Goal: Task Accomplishment & Management: Complete application form

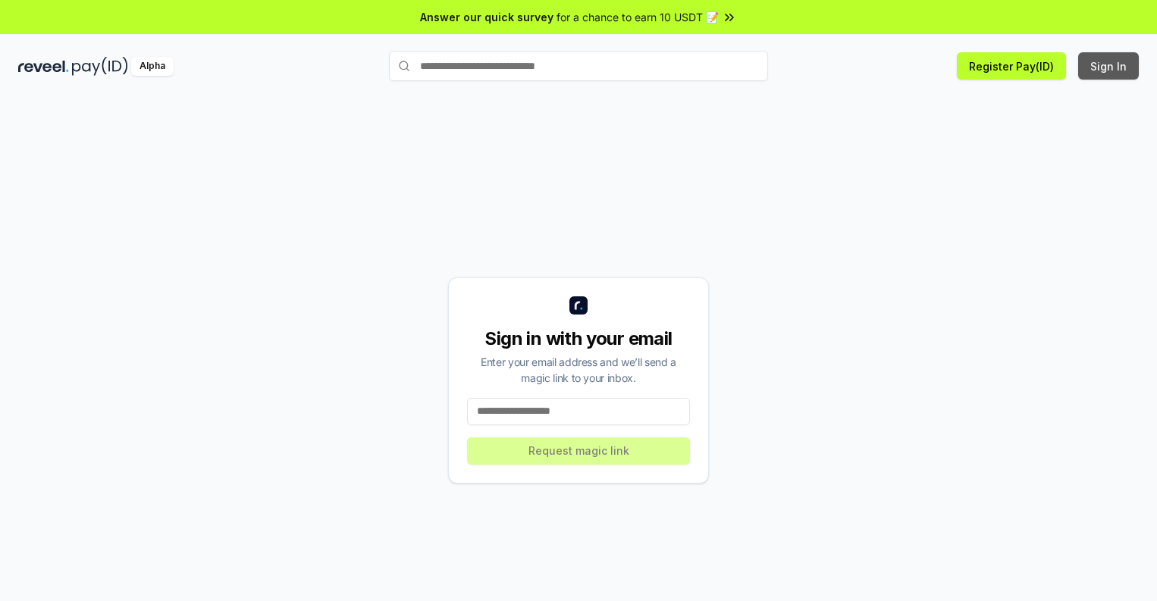
click at [1109, 66] on button "Sign In" at bounding box center [1108, 65] width 61 height 27
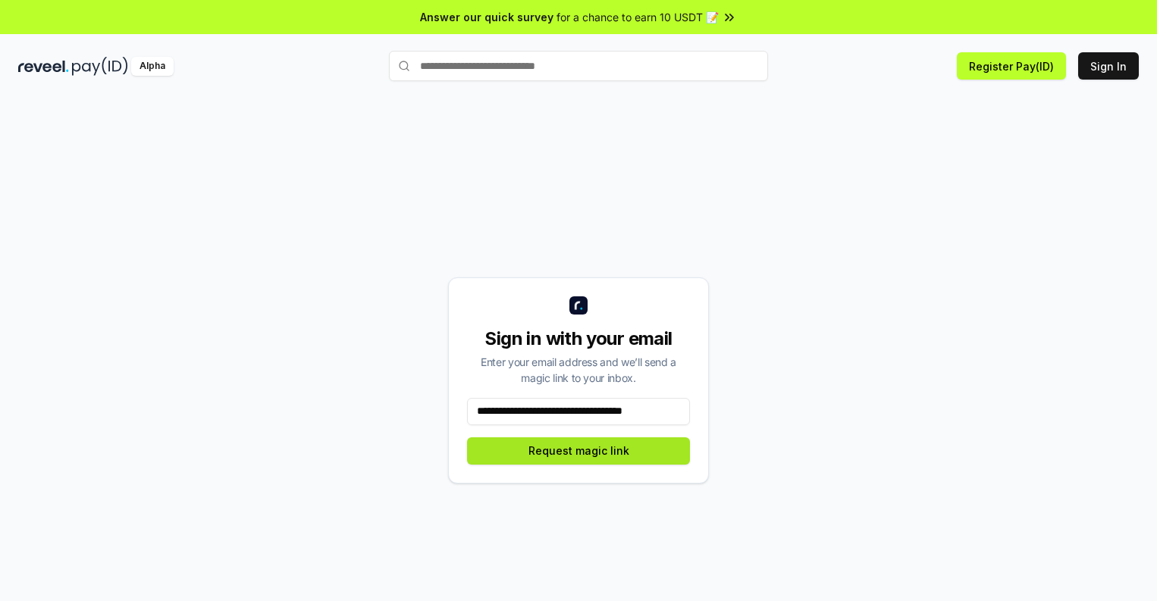
type input "**********"
click at [579, 450] on button "Request magic link" at bounding box center [578, 451] width 223 height 27
